Goal: Check status: Check status

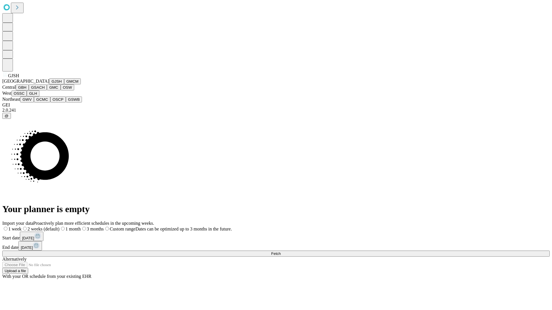
click at [49, 84] on button "GJSH" at bounding box center [56, 81] width 15 height 6
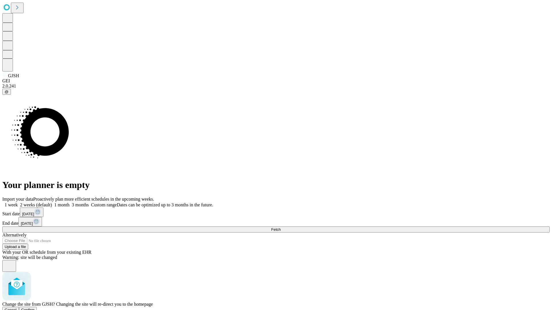
click at [35, 308] on span "Confirm" at bounding box center [28, 310] width 14 height 4
click at [70, 203] on label "1 month" at bounding box center [61, 205] width 18 height 5
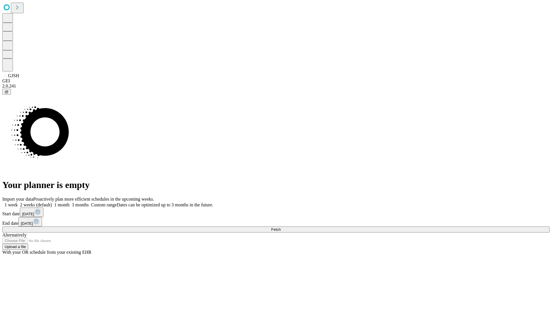
click at [280, 228] on span "Fetch" at bounding box center [275, 230] width 9 height 4
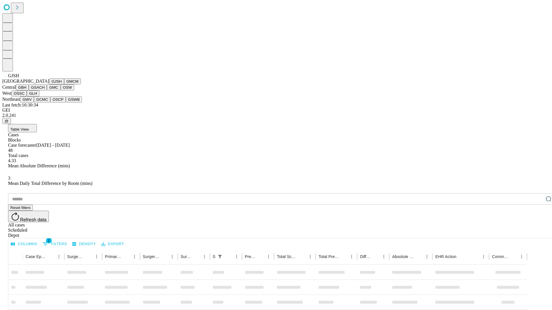
click at [64, 84] on button "GMCM" at bounding box center [72, 81] width 17 height 6
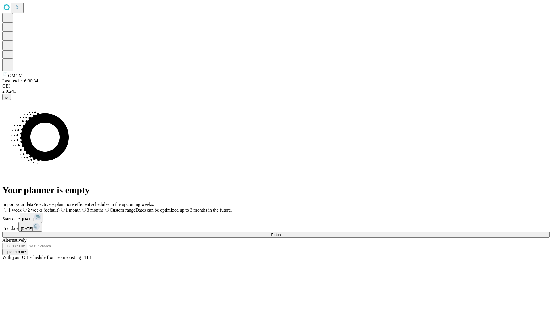
click at [81, 208] on label "1 month" at bounding box center [69, 210] width 21 height 5
click at [280, 233] on span "Fetch" at bounding box center [275, 235] width 9 height 4
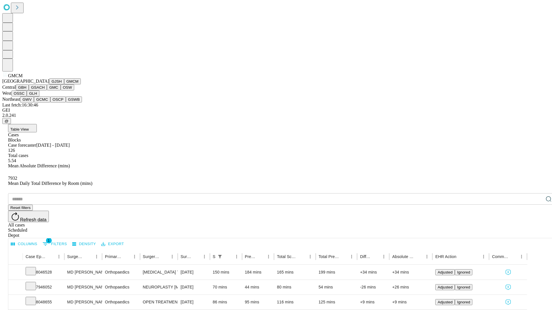
click at [29, 90] on button "GBH" at bounding box center [22, 87] width 13 height 6
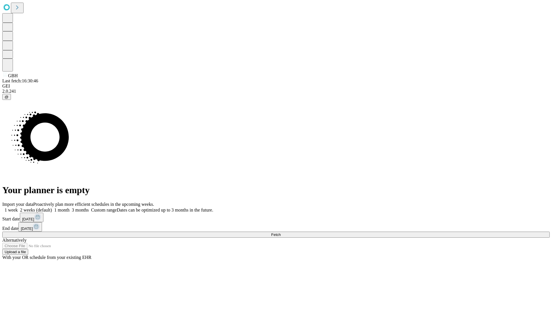
click at [70, 208] on label "1 month" at bounding box center [61, 210] width 18 height 5
click at [280, 233] on span "Fetch" at bounding box center [275, 235] width 9 height 4
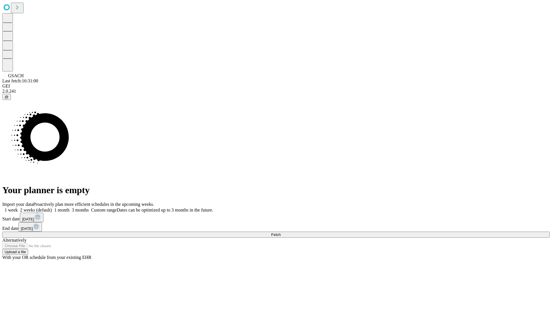
click at [70, 208] on label "1 month" at bounding box center [61, 210] width 18 height 5
click at [280, 233] on span "Fetch" at bounding box center [275, 235] width 9 height 4
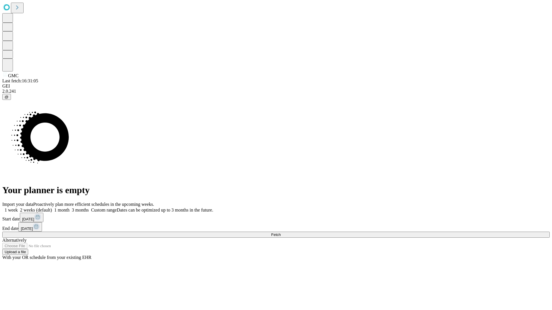
click at [70, 208] on label "1 month" at bounding box center [61, 210] width 18 height 5
click at [280, 233] on span "Fetch" at bounding box center [275, 235] width 9 height 4
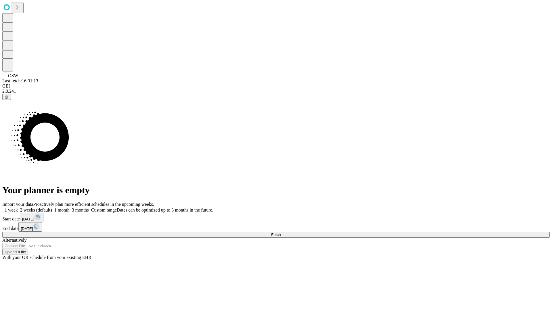
click at [70, 208] on label "1 month" at bounding box center [61, 210] width 18 height 5
click at [280, 233] on span "Fetch" at bounding box center [275, 235] width 9 height 4
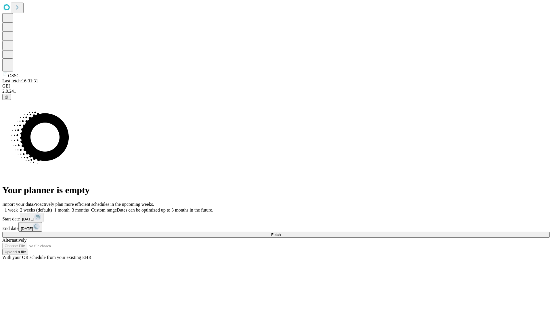
click at [70, 208] on label "1 month" at bounding box center [61, 210] width 18 height 5
click at [280, 233] on span "Fetch" at bounding box center [275, 235] width 9 height 4
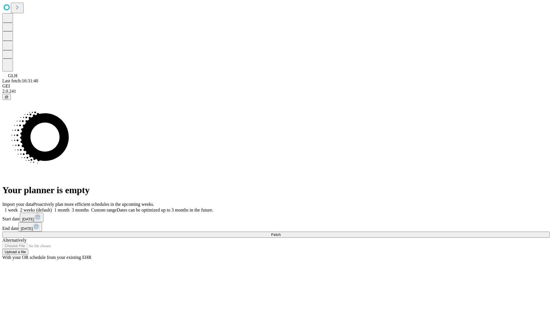
click at [70, 208] on label "1 month" at bounding box center [61, 210] width 18 height 5
click at [280, 233] on span "Fetch" at bounding box center [275, 235] width 9 height 4
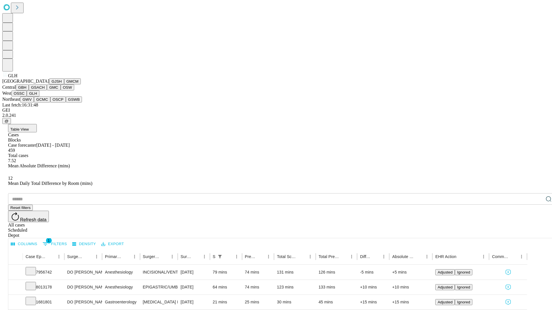
click at [34, 103] on button "GWV" at bounding box center [27, 100] width 14 height 6
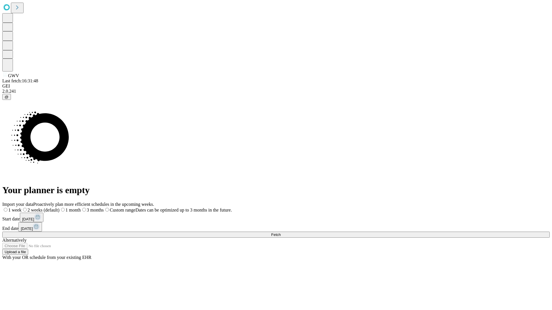
click at [280, 233] on span "Fetch" at bounding box center [275, 235] width 9 height 4
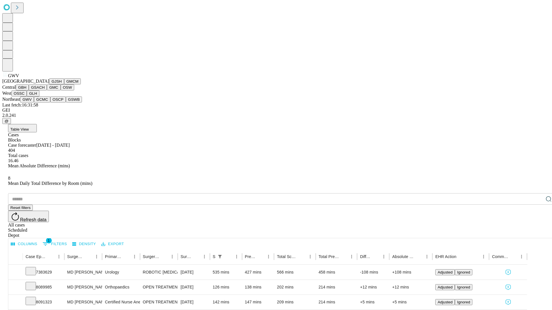
click at [45, 103] on button "GCMC" at bounding box center [42, 100] width 16 height 6
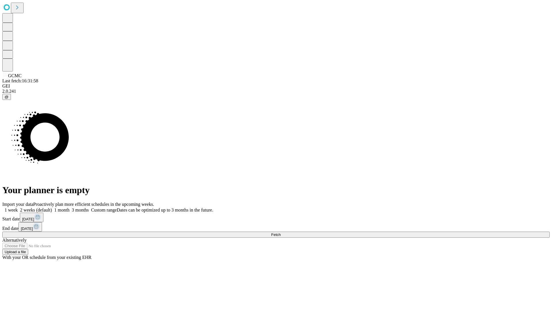
click at [70, 208] on label "1 month" at bounding box center [61, 210] width 18 height 5
click at [280, 233] on span "Fetch" at bounding box center [275, 235] width 9 height 4
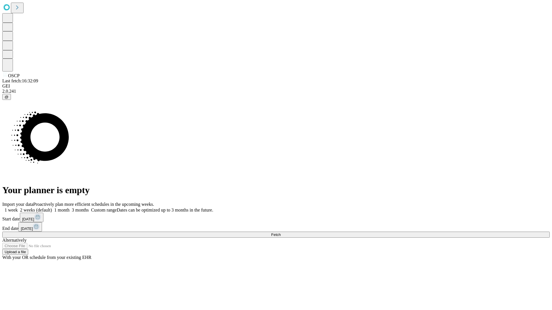
click at [70, 208] on label "1 month" at bounding box center [61, 210] width 18 height 5
click at [280, 233] on span "Fetch" at bounding box center [275, 235] width 9 height 4
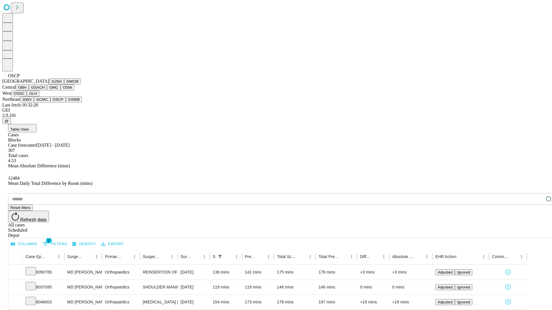
click at [66, 103] on button "GSWB" at bounding box center [74, 100] width 16 height 6
